Goal: Task Accomplishment & Management: Use online tool/utility

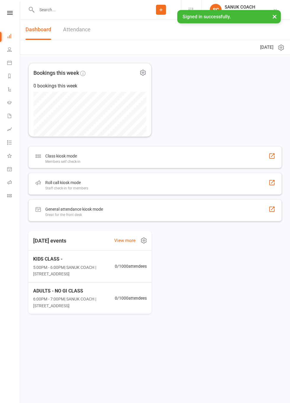
click at [135, 264] on span "0 / 1000 attendees" at bounding box center [131, 266] width 32 height 7
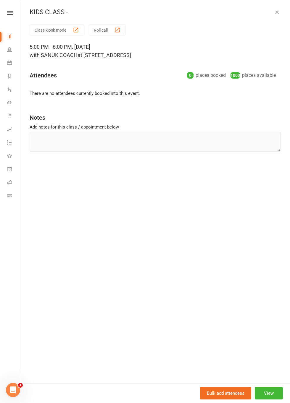
click at [107, 30] on button "Roll call" at bounding box center [107, 30] width 37 height 11
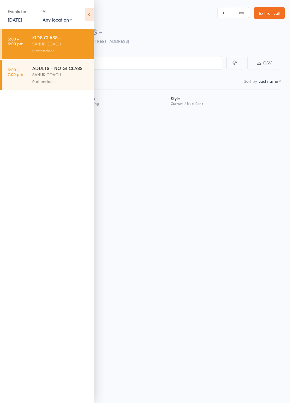
click at [91, 16] on icon at bounding box center [89, 14] width 9 height 12
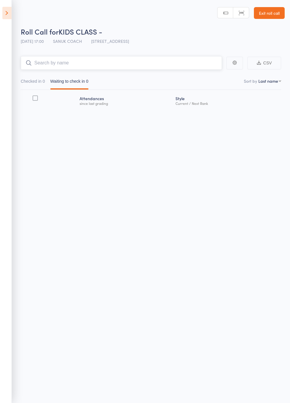
click at [185, 62] on input "search" at bounding box center [121, 63] width 201 height 14
type input "[PERSON_NAME]"
click at [212, 75] on link "Drop in" at bounding box center [206, 75] width 19 height 9
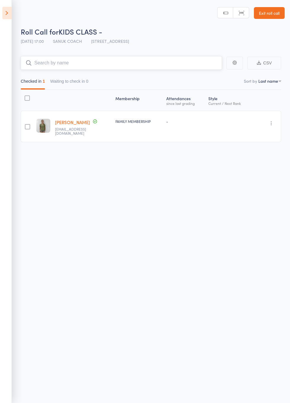
click at [173, 62] on input "search" at bounding box center [121, 63] width 201 height 14
type input "[PERSON_NAME]"
click at [209, 77] on link "Drop in" at bounding box center [206, 75] width 19 height 9
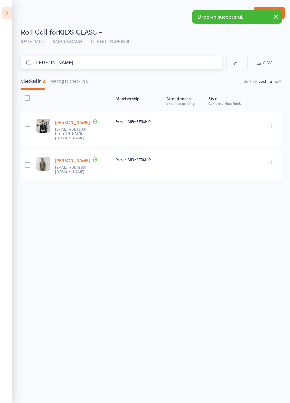
type input "[PERSON_NAME]"
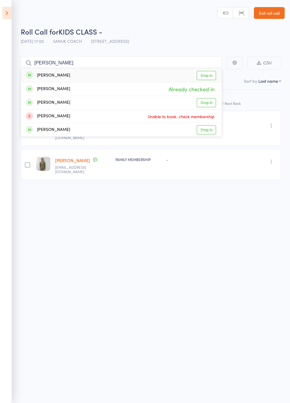
click at [208, 76] on link "Drop in" at bounding box center [206, 75] width 19 height 9
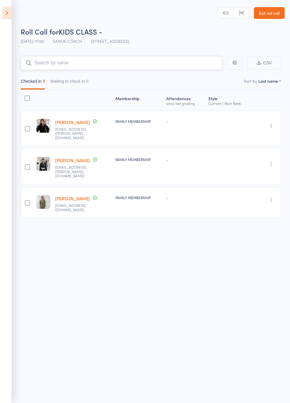
click at [184, 65] on input "search" at bounding box center [121, 63] width 201 height 14
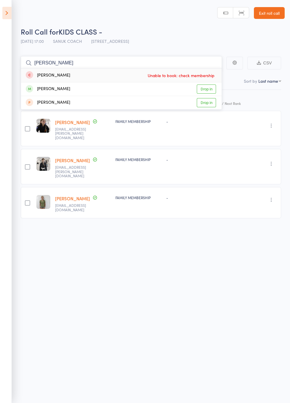
click at [174, 63] on input "[PERSON_NAME]" at bounding box center [121, 63] width 201 height 14
type input "N"
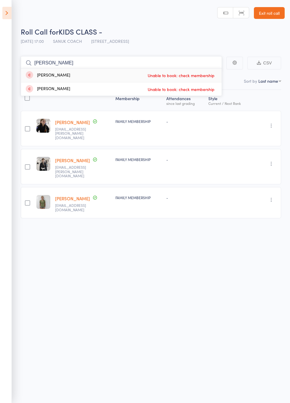
click at [199, 62] on input "[PERSON_NAME]" at bounding box center [121, 63] width 201 height 14
type input "W"
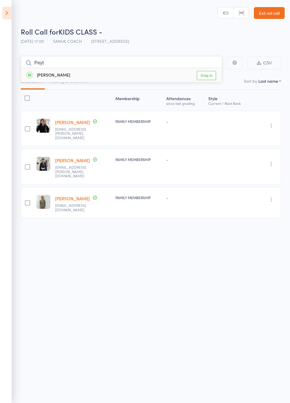
type input "Peyt"
click at [212, 74] on link "Drop in" at bounding box center [206, 75] width 19 height 9
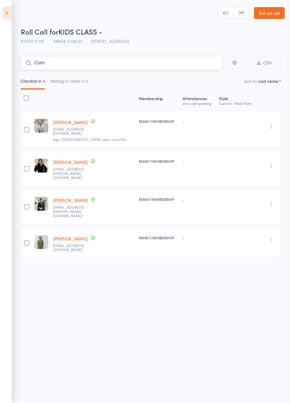
type input "Corn"
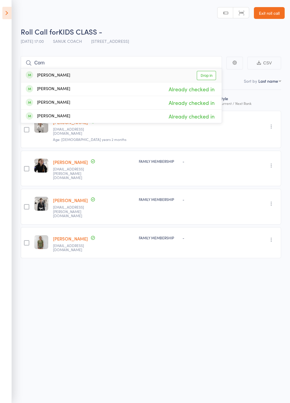
click at [211, 75] on link "Drop in" at bounding box center [206, 75] width 19 height 9
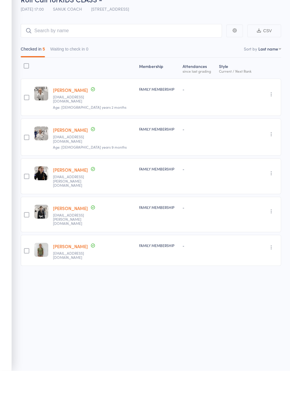
click at [42, 130] on img at bounding box center [41, 126] width 14 height 14
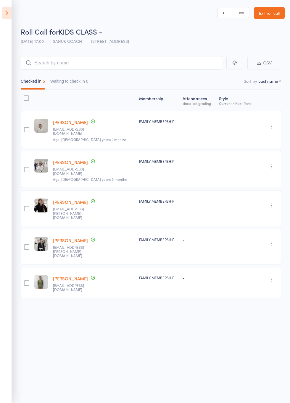
click at [0, 0] on div "edit" at bounding box center [0, 0] width 0 height 0
click at [48, 166] on img at bounding box center [41, 166] width 14 height 14
click at [0, 0] on div "edit" at bounding box center [0, 0] width 0 height 0
click at [118, 65] on input "search" at bounding box center [121, 63] width 201 height 14
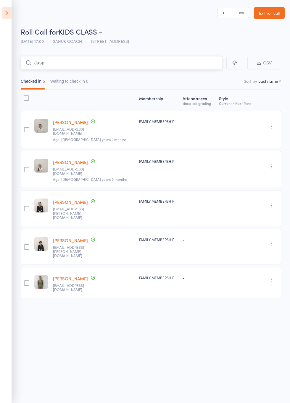
type input "Jasp"
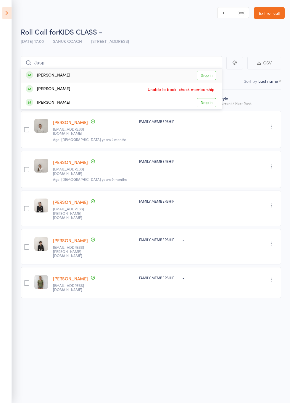
click at [210, 76] on link "Drop in" at bounding box center [206, 75] width 19 height 9
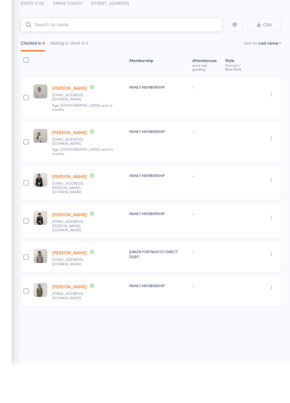
click at [149, 64] on input "search" at bounding box center [121, 63] width 201 height 14
type input "Hunter"
click at [211, 75] on link "Drop in" at bounding box center [206, 75] width 19 height 9
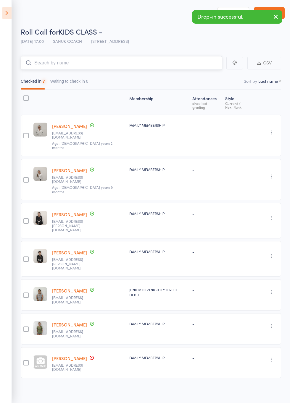
click at [187, 64] on input "search" at bounding box center [121, 63] width 201 height 14
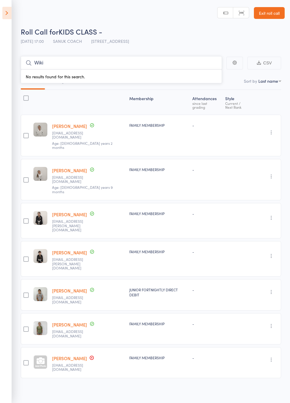
click at [186, 66] on input "Wiki" at bounding box center [121, 63] width 201 height 14
type input "[PERSON_NAME]"
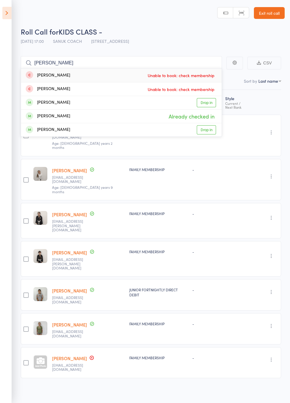
click at [209, 103] on link "Drop in" at bounding box center [206, 102] width 19 height 9
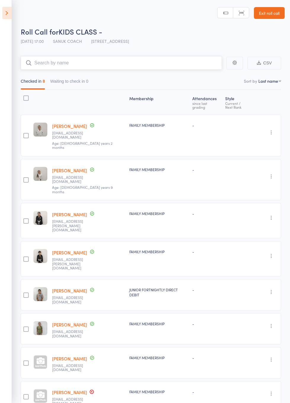
click at [160, 64] on input "search" at bounding box center [121, 63] width 201 height 14
type input "Dust"
click at [210, 76] on link "Drop in" at bounding box center [206, 75] width 19 height 9
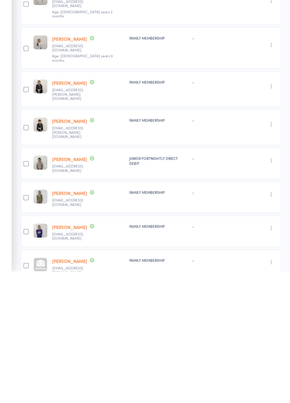
click at [44, 389] on div at bounding box center [40, 396] width 14 height 14
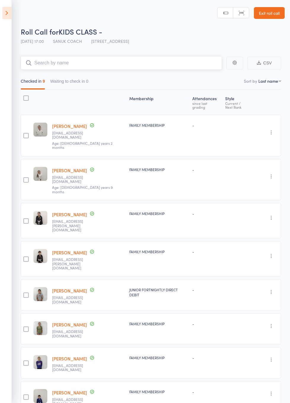
click at [177, 61] on input "search" at bounding box center [121, 63] width 201 height 14
type input "Grace"
click at [209, 75] on link "Drop in" at bounding box center [206, 75] width 19 height 9
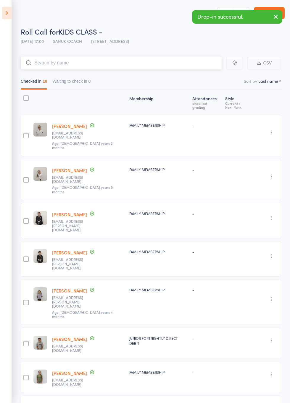
click at [194, 57] on input "search" at bounding box center [121, 63] width 201 height 14
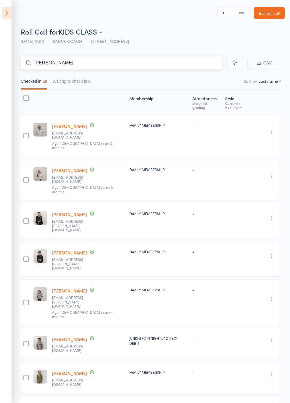
type input "[PERSON_NAME]"
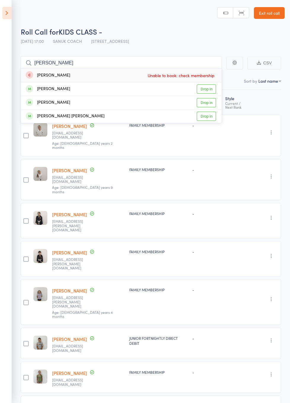
click at [207, 90] on link "Drop in" at bounding box center [206, 89] width 19 height 9
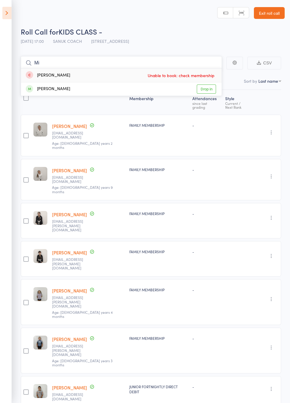
type input "Mil"
type input "Mik"
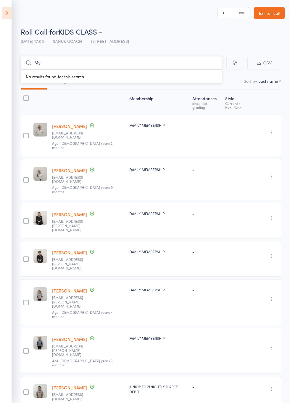
type input "M"
type input "[PERSON_NAME]"
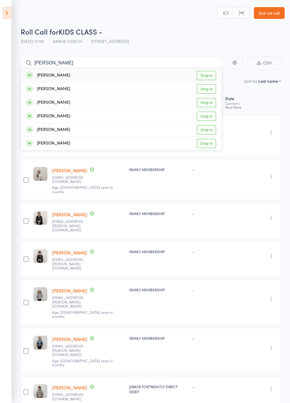
click at [211, 90] on link "Drop in" at bounding box center [206, 89] width 19 height 9
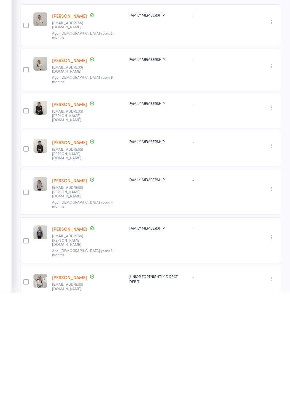
click at [36, 384] on img at bounding box center [40, 391] width 14 height 14
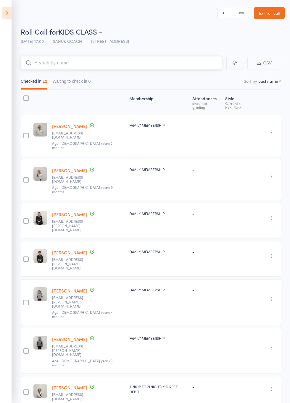
click at [196, 62] on input "search" at bounding box center [121, 63] width 201 height 14
type input "Mila"
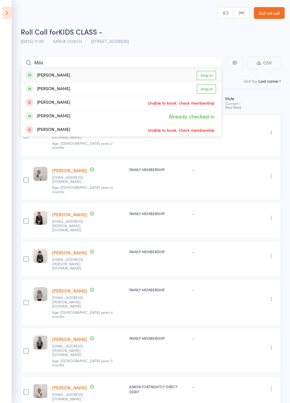
click at [211, 75] on link "Drop in" at bounding box center [206, 75] width 19 height 9
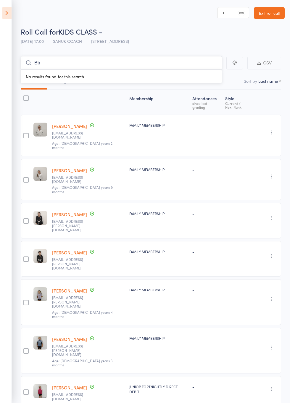
click at [181, 60] on input "Bb" at bounding box center [121, 63] width 201 height 14
type input "B"
type input "[PERSON_NAME]"
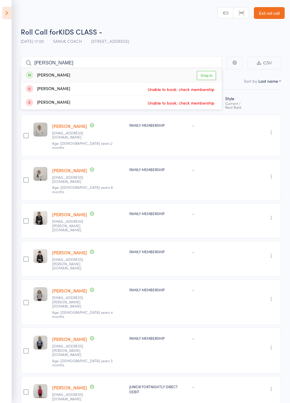
click at [212, 75] on link "Drop in" at bounding box center [206, 75] width 19 height 9
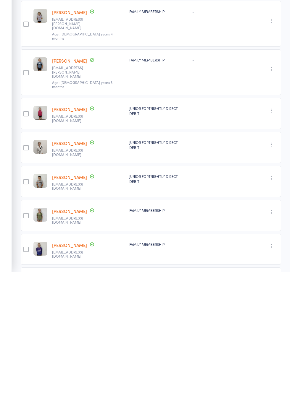
scroll to position [155, 0]
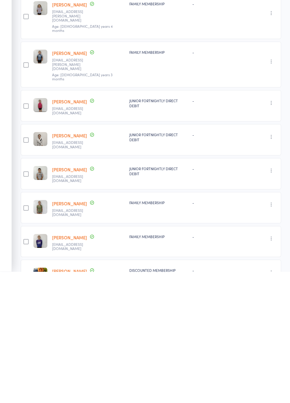
click at [36, 399] on img at bounding box center [40, 406] width 14 height 14
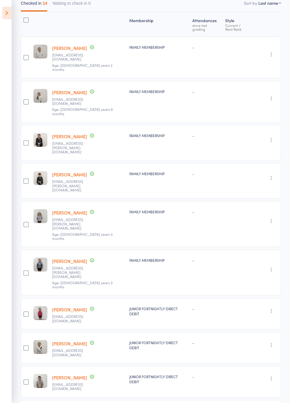
scroll to position [0, 0]
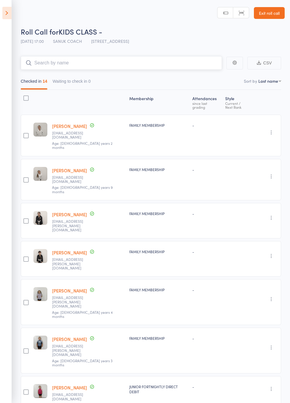
click at [144, 62] on input "search" at bounding box center [121, 63] width 201 height 14
type input "Luc"
click at [209, 75] on link "Drop in" at bounding box center [206, 75] width 19 height 9
click at [181, 64] on input "search" at bounding box center [121, 63] width 201 height 14
type input "[PERSON_NAME]"
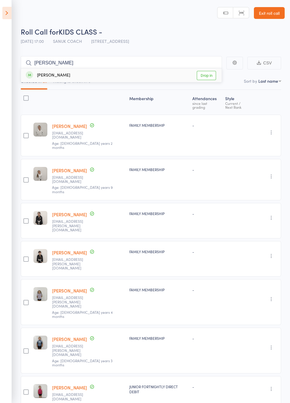
click at [211, 75] on link "Drop in" at bounding box center [206, 75] width 19 height 9
click at [187, 64] on input "search" at bounding box center [121, 63] width 201 height 14
type input "[PERSON_NAME]"
click at [211, 76] on link "Drop in" at bounding box center [206, 75] width 19 height 9
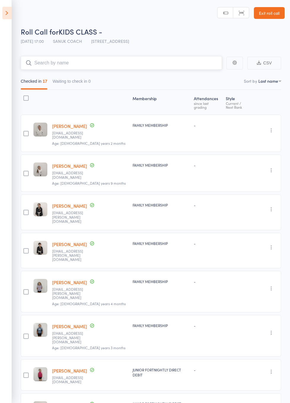
click at [185, 63] on input "search" at bounding box center [121, 63] width 201 height 14
type input "Annab"
click at [211, 73] on link "Drop in" at bounding box center [206, 75] width 19 height 9
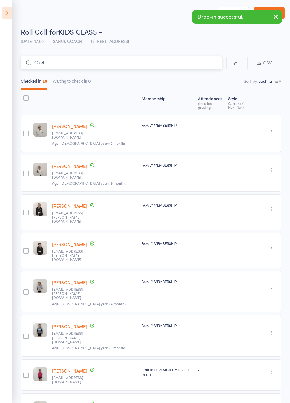
type input "Cael"
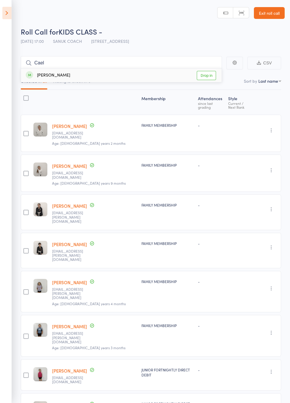
click at [212, 74] on link "Drop in" at bounding box center [206, 75] width 19 height 9
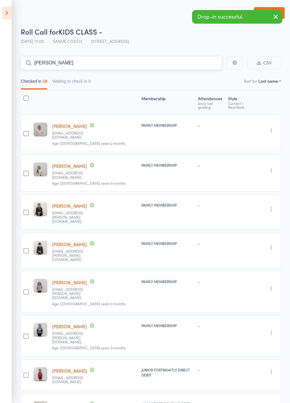
type input "[PERSON_NAME]"
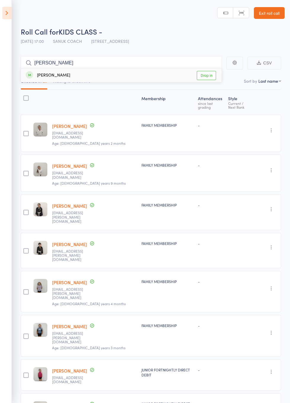
click at [212, 75] on link "Drop in" at bounding box center [206, 75] width 19 height 9
click at [174, 60] on input "search" at bounding box center [121, 63] width 201 height 14
type input "[PERSON_NAME]"
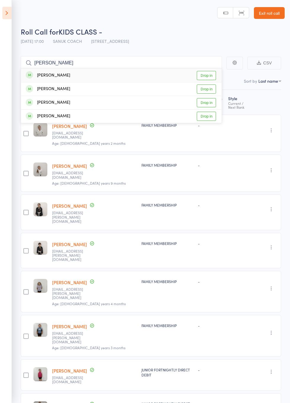
click at [209, 91] on link "Drop in" at bounding box center [206, 89] width 19 height 9
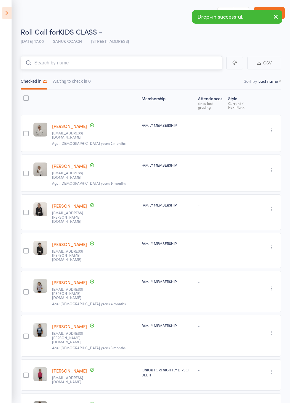
click at [195, 63] on input "search" at bounding box center [121, 63] width 201 height 14
click at [193, 62] on input "search" at bounding box center [121, 63] width 201 height 14
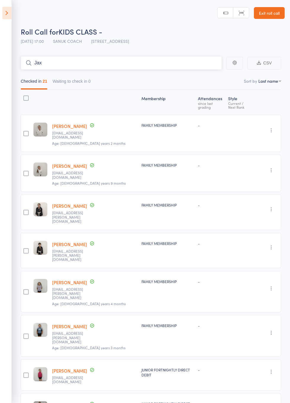
type input "Jax"
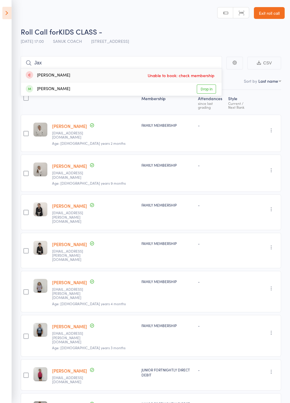
click at [211, 90] on link "Drop in" at bounding box center [206, 89] width 19 height 9
